Goal: Check status: Check status

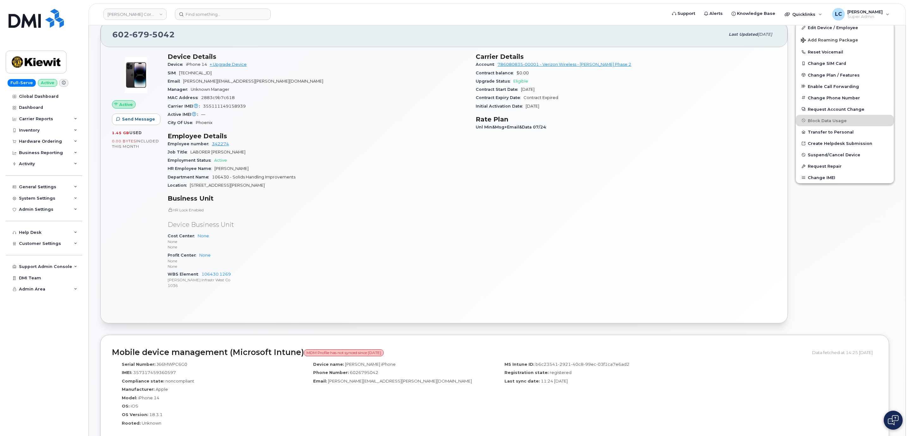
scroll to position [53, 0]
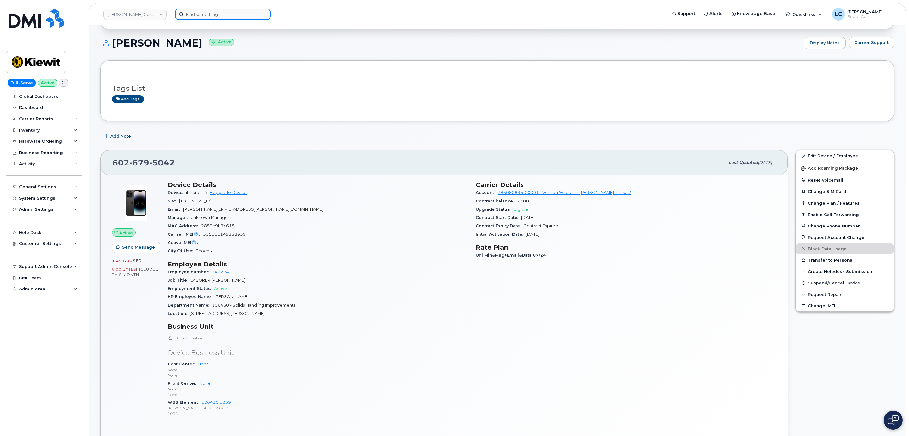
click at [227, 13] on input at bounding box center [223, 14] width 96 height 11
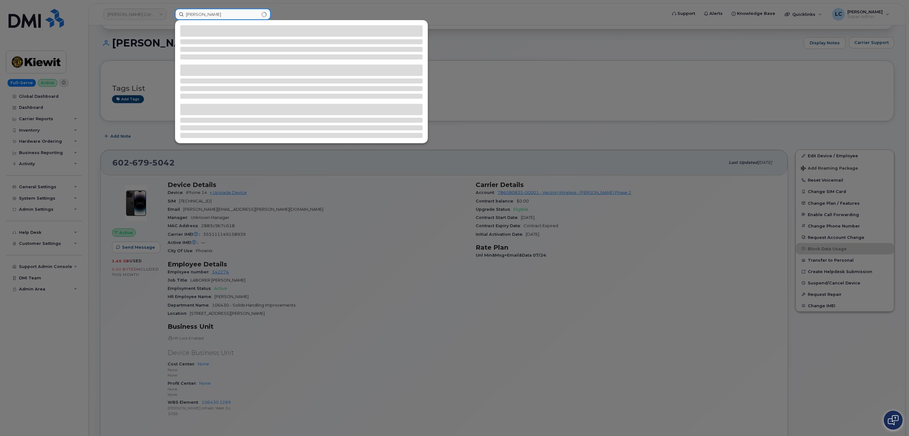
type input "[PERSON_NAME]"
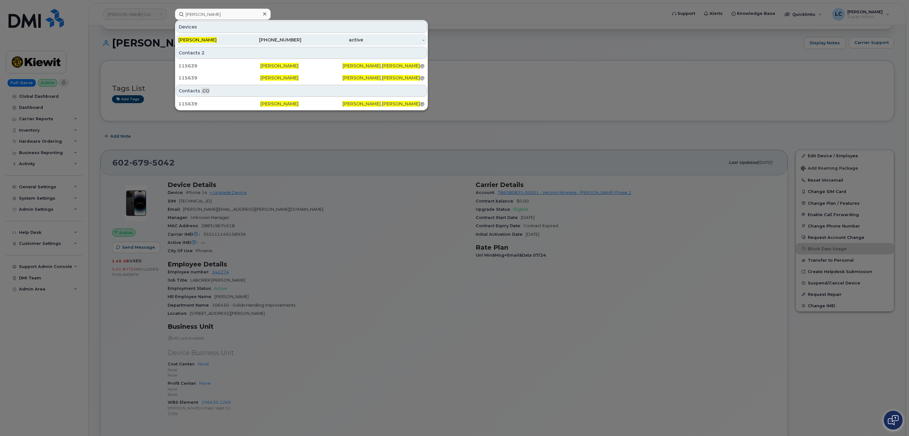
click at [302, 36] on div "505-975-8250" at bounding box center [333, 39] width 62 height 11
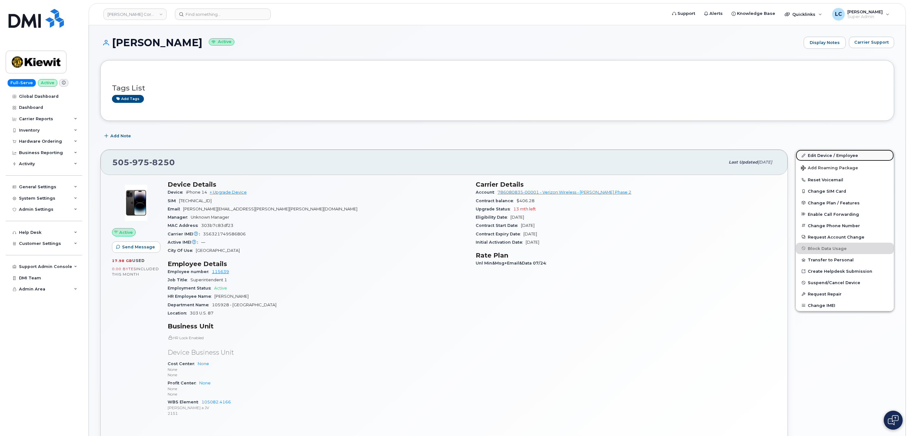
click at [819, 157] on link "Edit Device / Employee" at bounding box center [845, 155] width 98 height 11
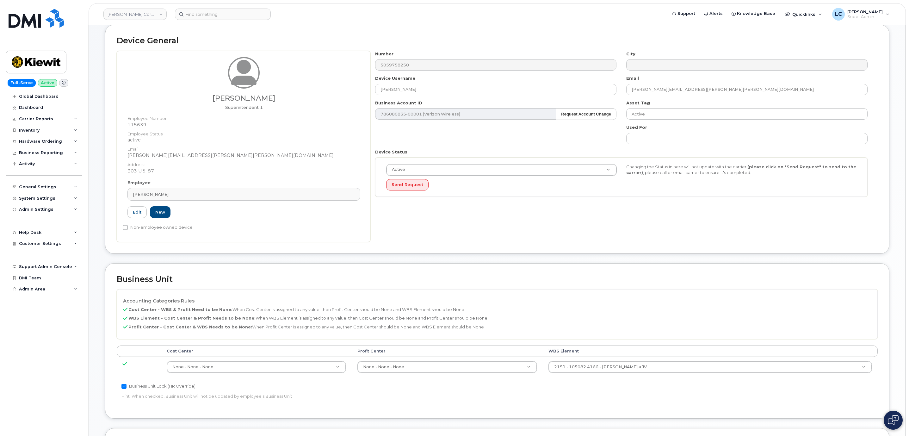
scroll to position [47, 0]
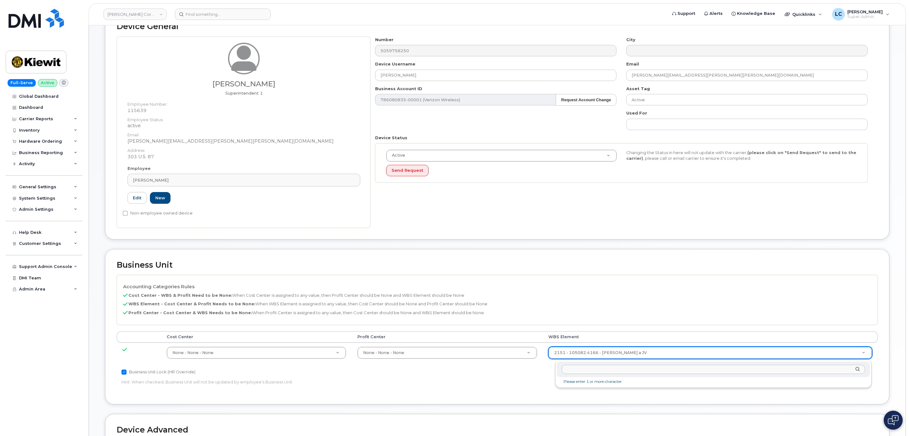
click at [581, 370] on input "text" at bounding box center [713, 369] width 303 height 9
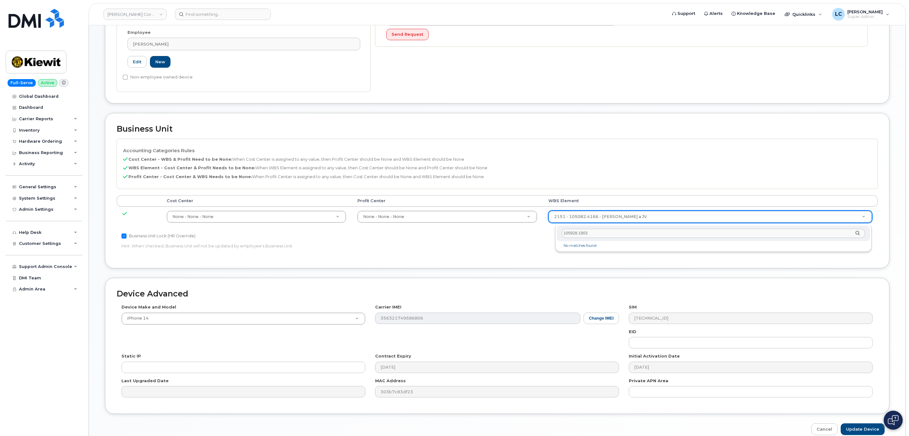
scroll to position [190, 0]
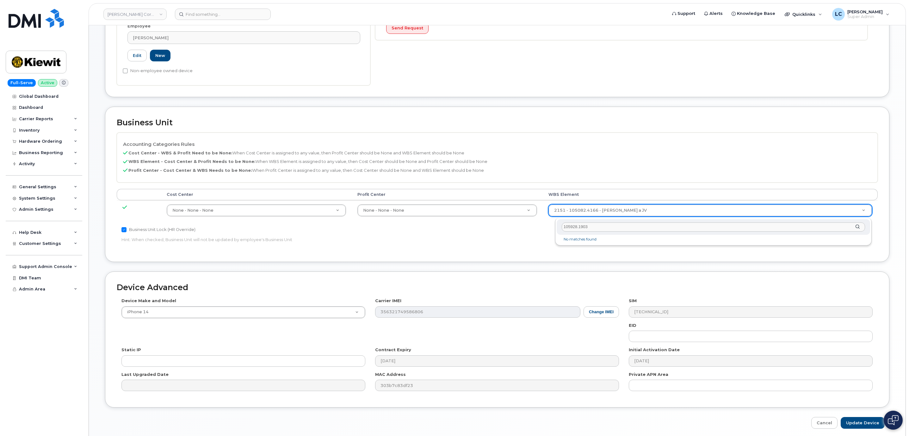
click at [619, 226] on input "105928.1903" at bounding box center [713, 226] width 303 height 9
type input "105928.1903"
drag, startPoint x: 599, startPoint y: 231, endPoint x: 538, endPoint y: 230, distance: 61.1
click at [538, 230] on body "[PERSON_NAME] Corporation Support Alerts Knowledge Base Quicklinks Suspend / Ca…" at bounding box center [454, 135] width 909 height 650
type input "105928.1903"
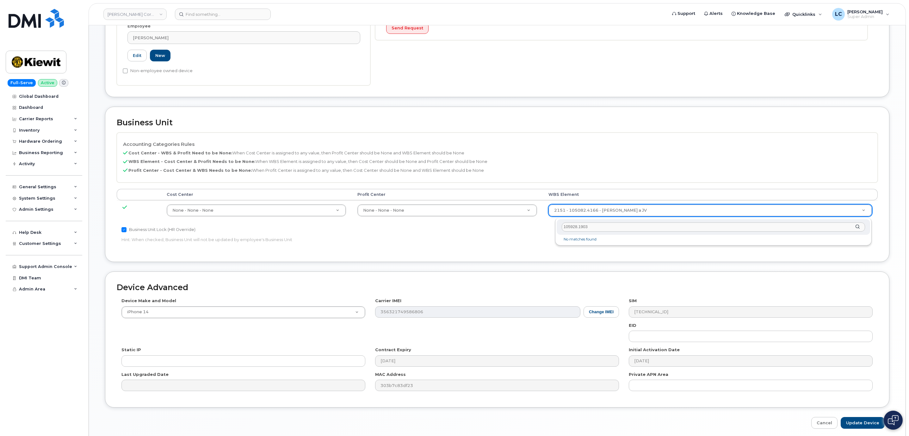
drag, startPoint x: 590, startPoint y: 227, endPoint x: 555, endPoint y: 227, distance: 35.1
click at [555, 227] on div "105928.1903 No matches found" at bounding box center [713, 231] width 317 height 27
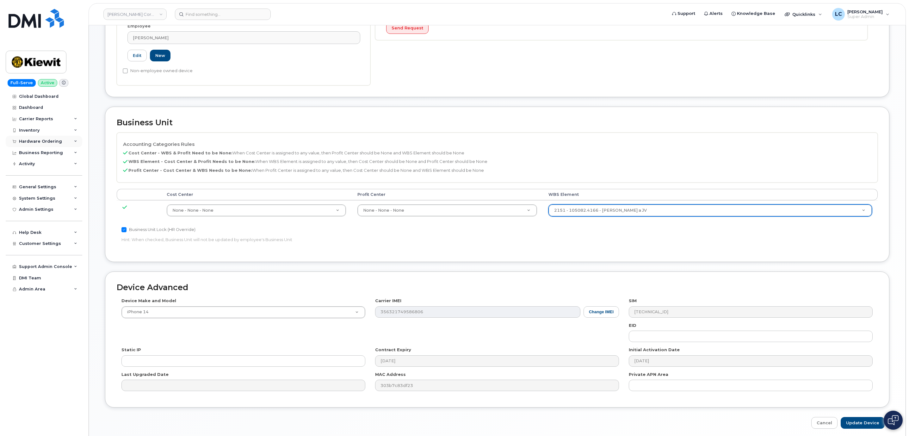
click at [43, 144] on div "Hardware Ordering" at bounding box center [40, 141] width 43 height 5
click at [41, 164] on link "Orders" at bounding box center [49, 165] width 65 height 12
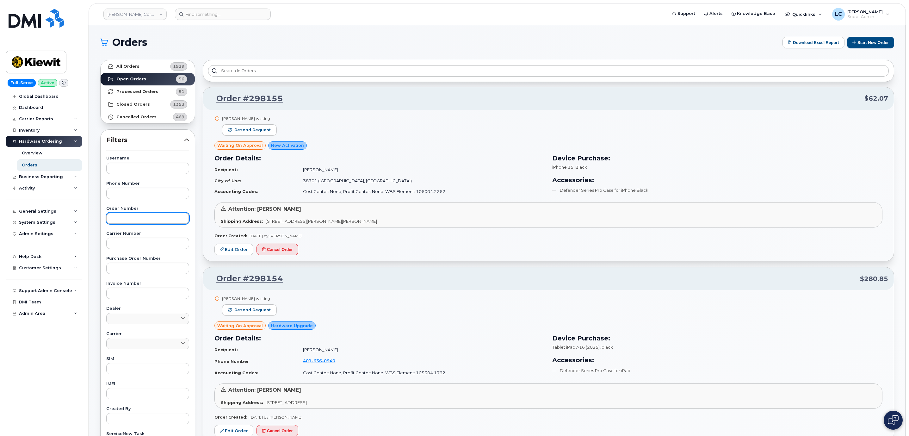
click at [139, 222] on input "text" at bounding box center [147, 218] width 83 height 11
paste input "293154"
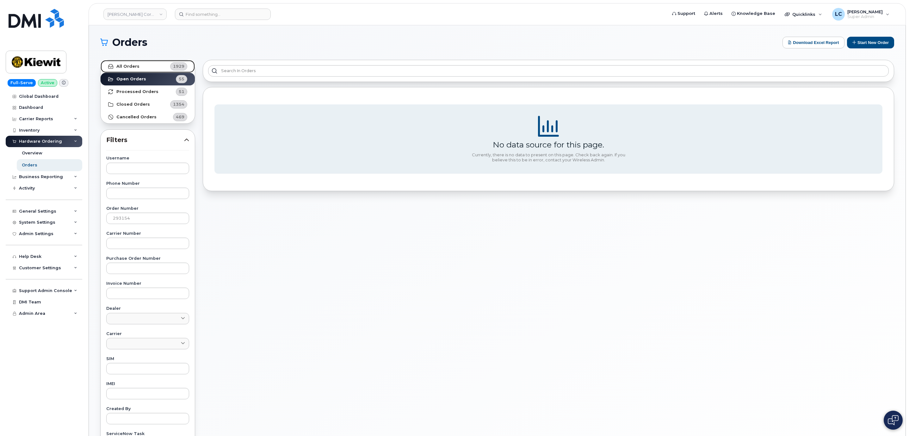
click at [139, 69] on link "All Orders 1929" at bounding box center [148, 66] width 94 height 13
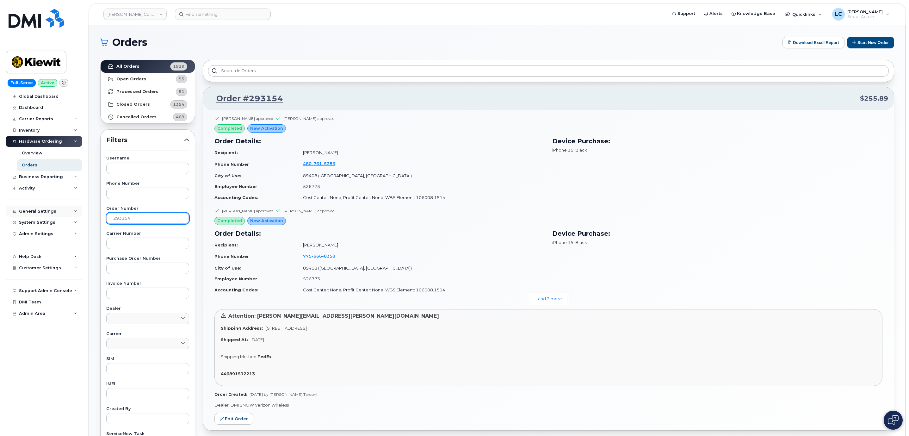
drag, startPoint x: 151, startPoint y: 220, endPoint x: 43, endPoint y: 216, distance: 108.6
click at [89, 216] on div "[PERSON_NAME] Corporation Support Alerts Knowledge Base Quicklinks Suspend / Ca…" at bounding box center [497, 266] width 817 height 483
paste input "9"
type input "293159"
